Goal: Find specific page/section: Find specific page/section

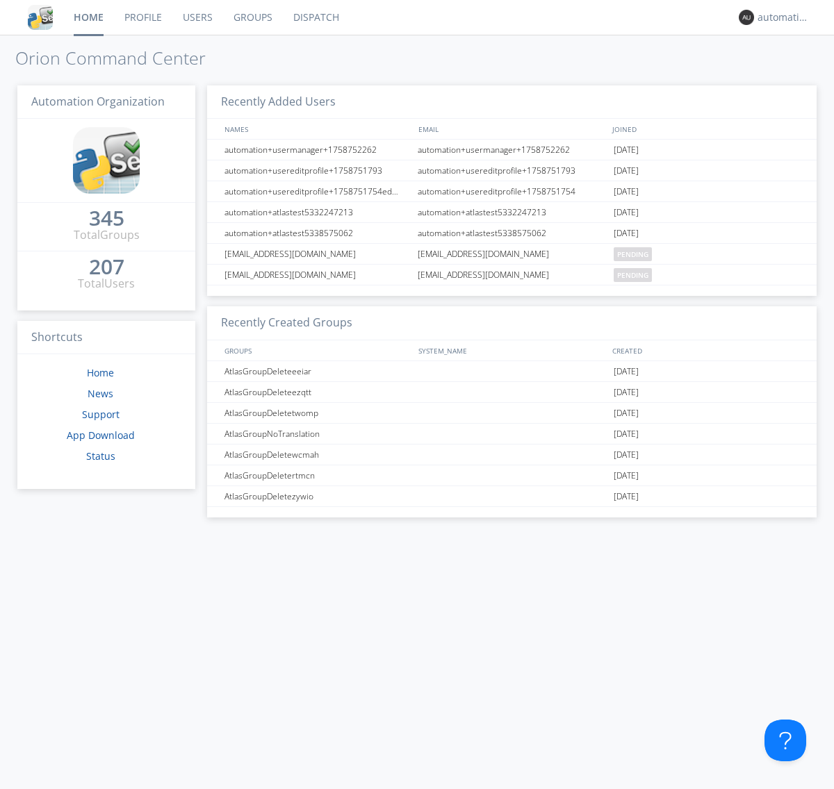
click at [315, 17] on link "Dispatch" at bounding box center [316, 17] width 67 height 35
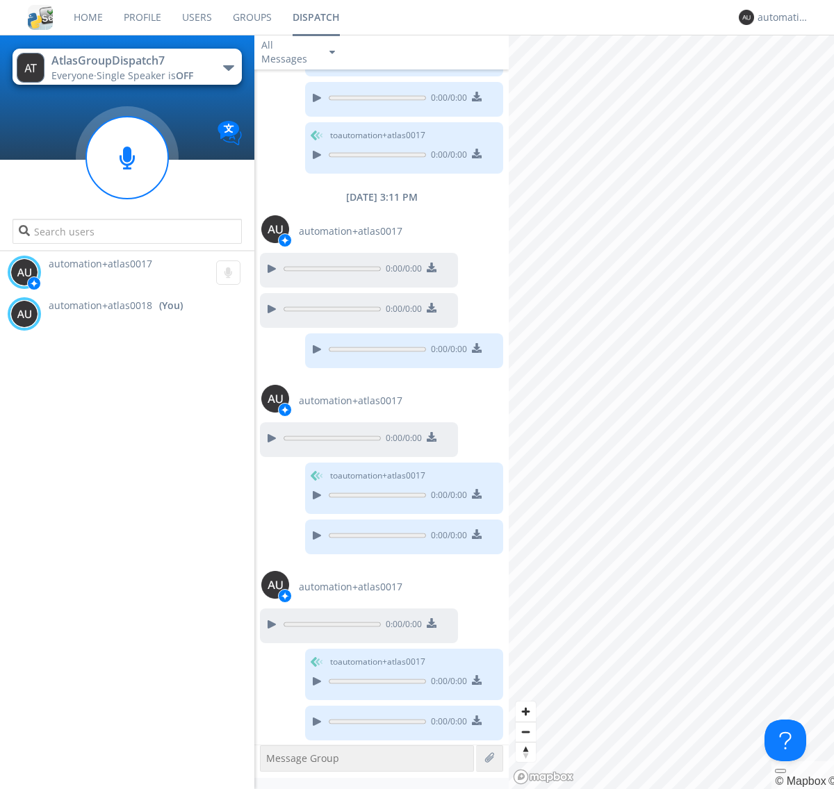
scroll to position [580, 0]
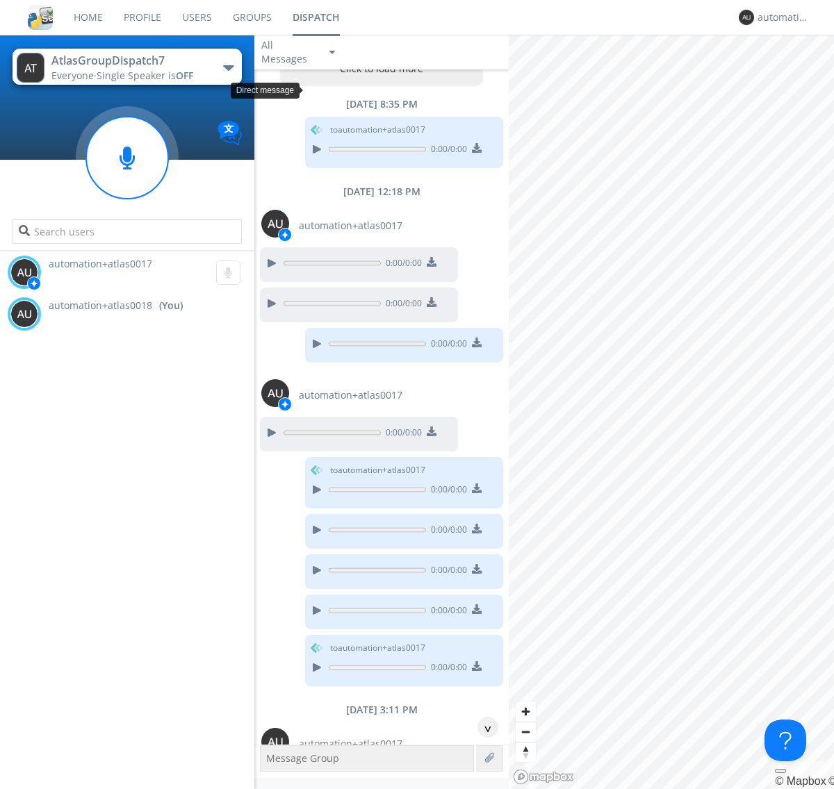
scroll to position [67, 0]
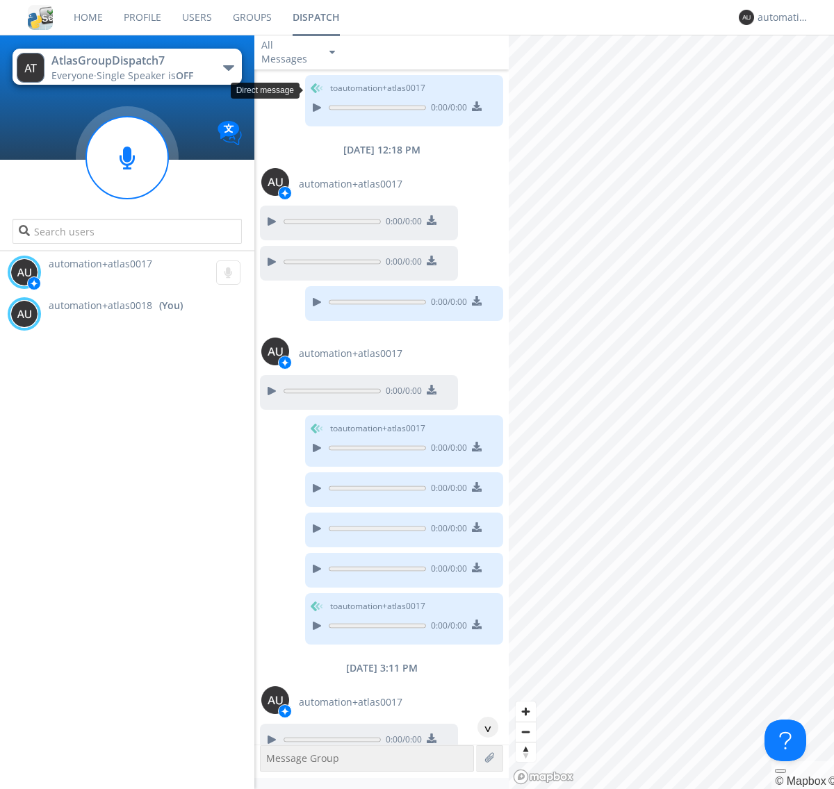
click at [482, 728] on div "^" at bounding box center [487, 727] width 21 height 21
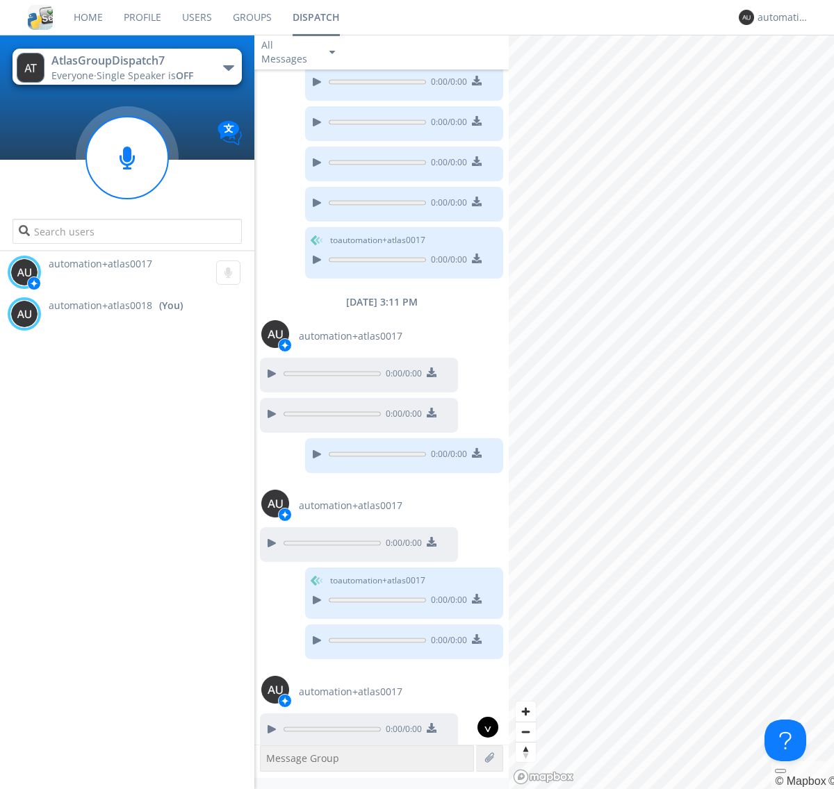
scroll to position [580, 0]
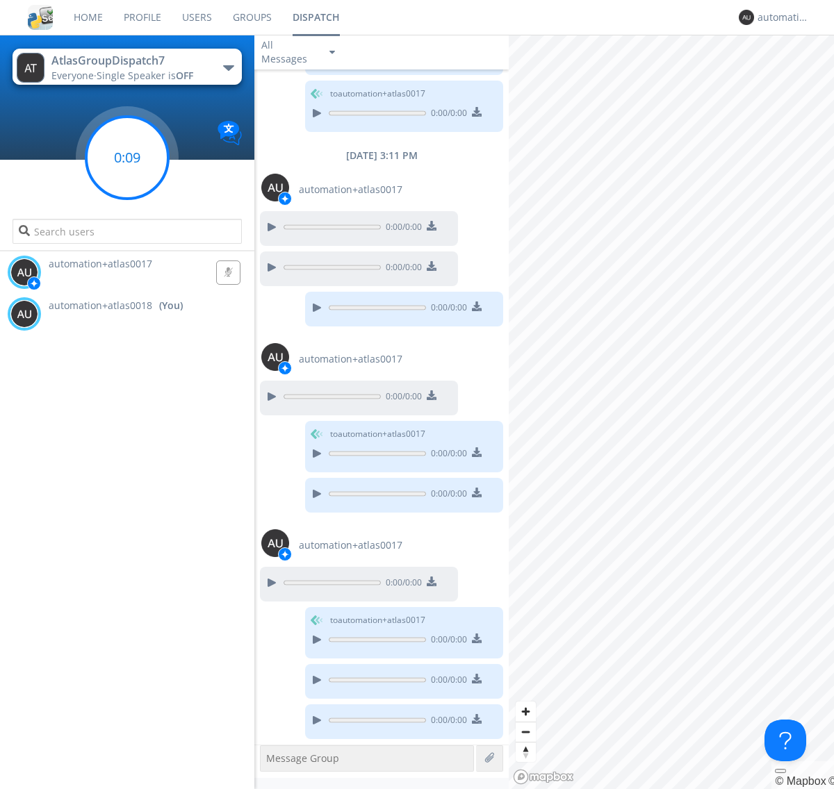
click at [127, 158] on g at bounding box center [127, 158] width 82 height 82
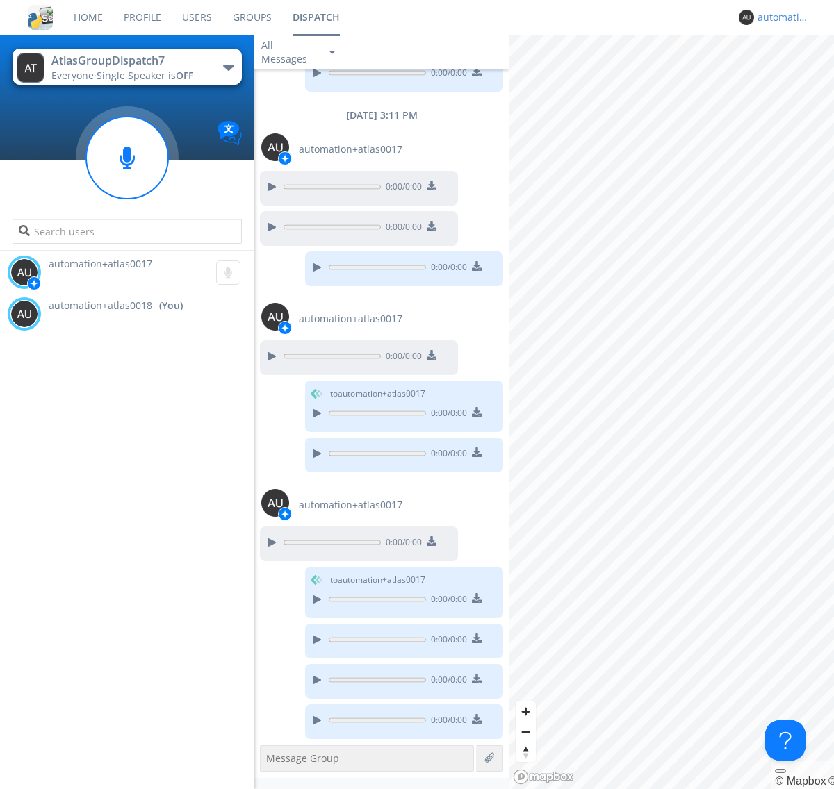
click at [780, 17] on div "automation+atlas0018" at bounding box center [783, 17] width 52 height 14
